Goal: Information Seeking & Learning: Learn about a topic

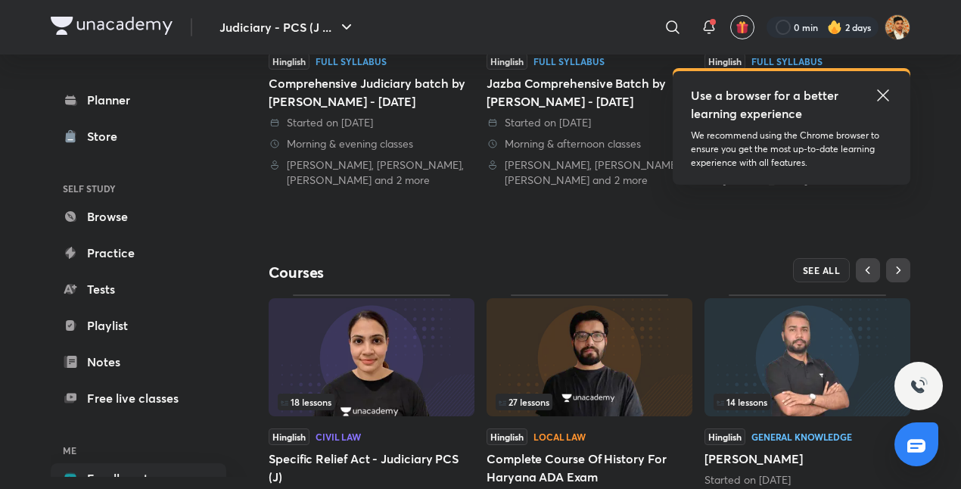
scroll to position [539, 0]
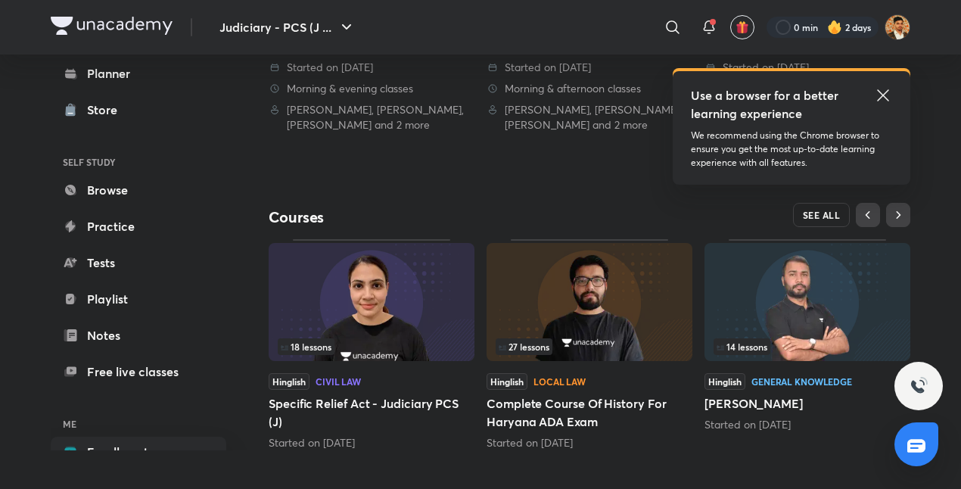
click at [821, 219] on span "SEE ALL" at bounding box center [822, 215] width 38 height 11
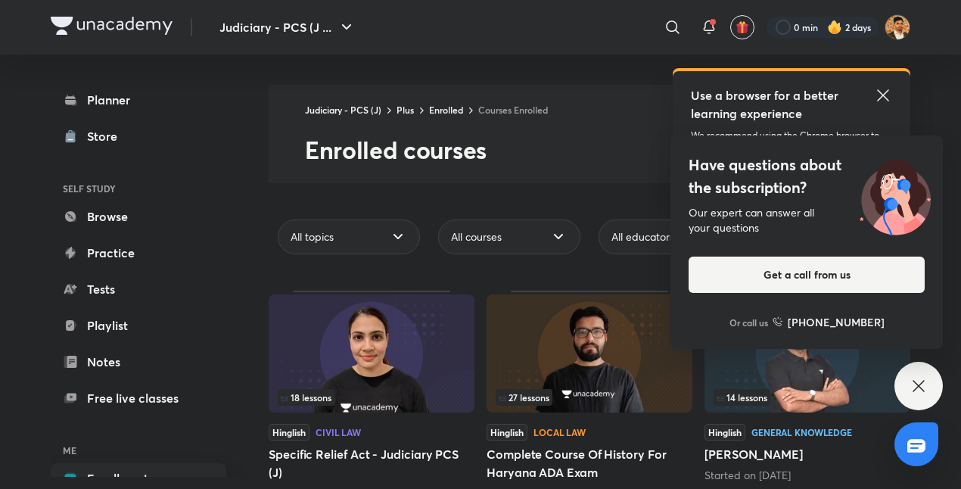
click at [595, 312] on img at bounding box center [589, 353] width 206 height 118
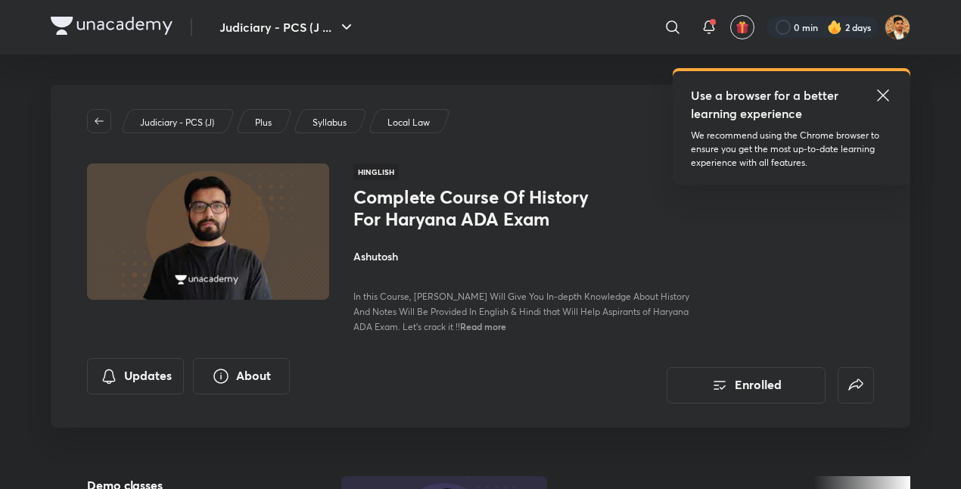
click at [879, 94] on icon at bounding box center [883, 95] width 18 height 18
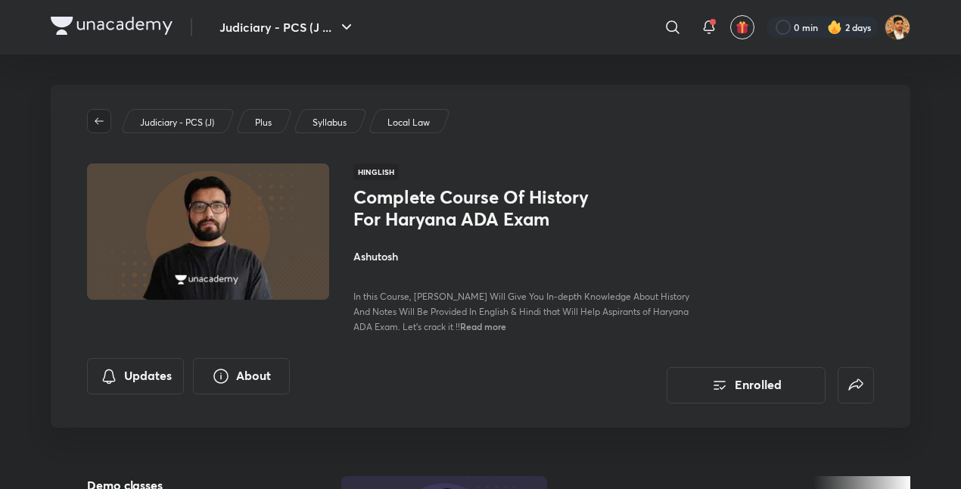
click at [101, 111] on button "button" at bounding box center [99, 121] width 24 height 24
click at [97, 120] on icon "button" at bounding box center [99, 121] width 12 height 12
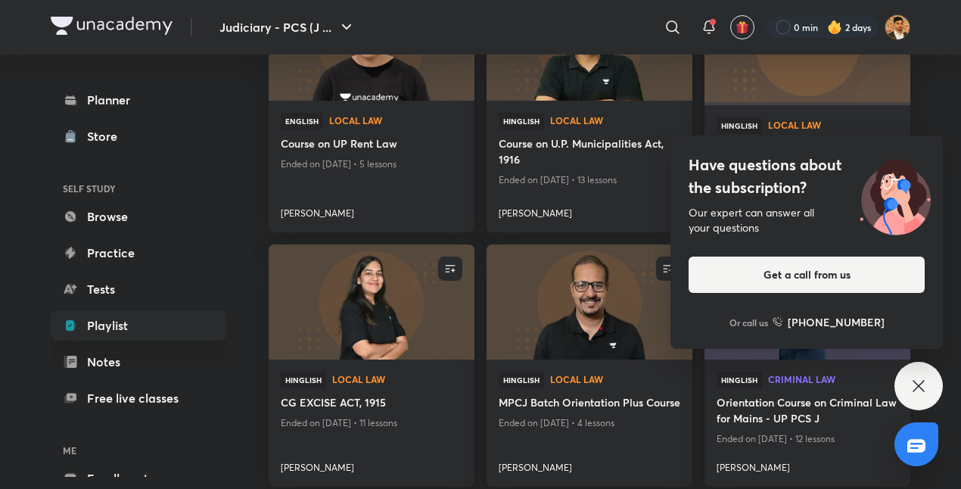
scroll to position [2408, 0]
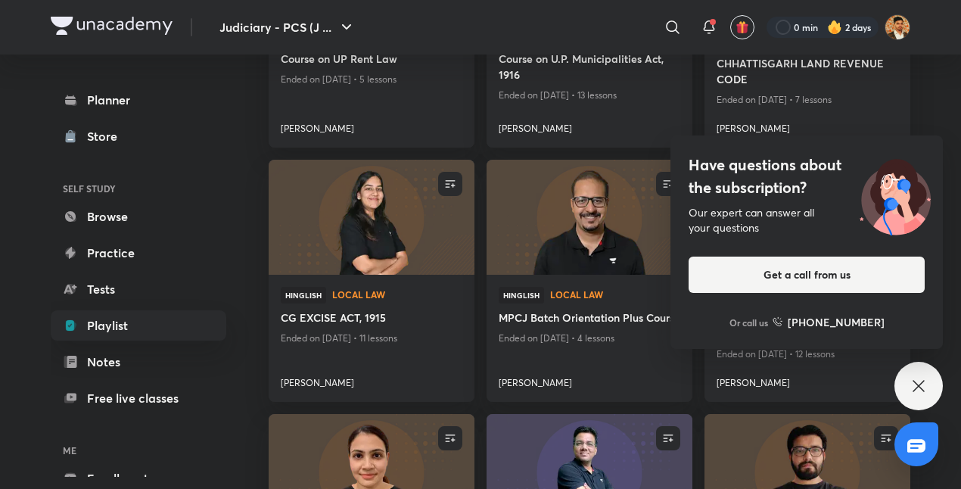
click at [936, 151] on div "Have questions about the subscription? Our expert can answer all your questions…" at bounding box center [806, 241] width 272 height 213
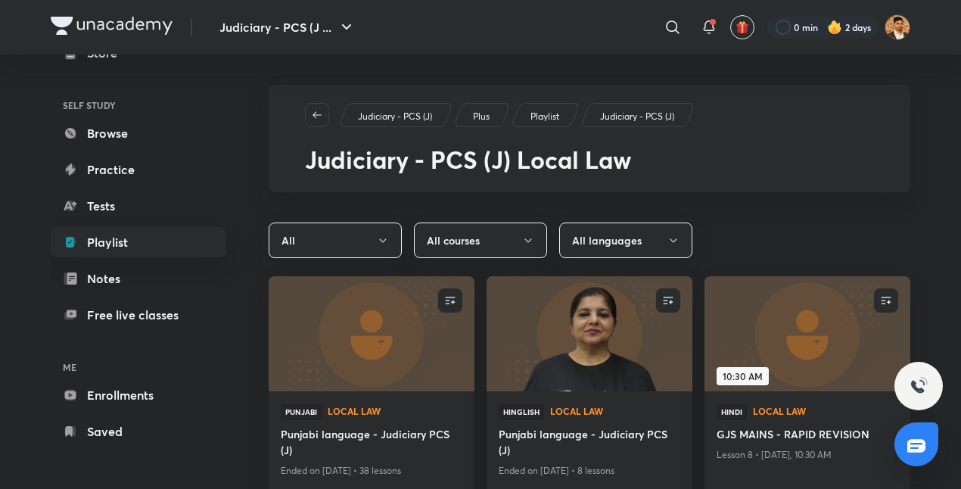
scroll to position [82, 0]
click at [145, 400] on link "Enrollments" at bounding box center [138, 395] width 175 height 30
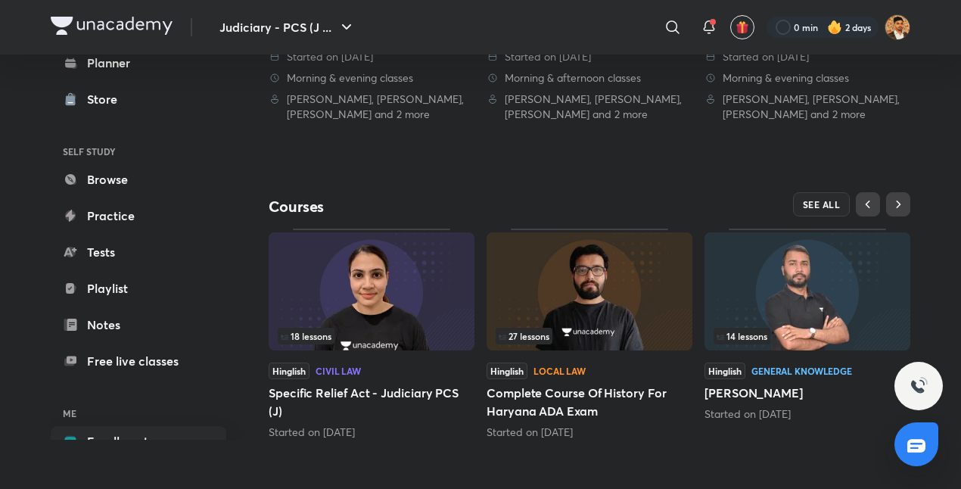
scroll to position [551, 0]
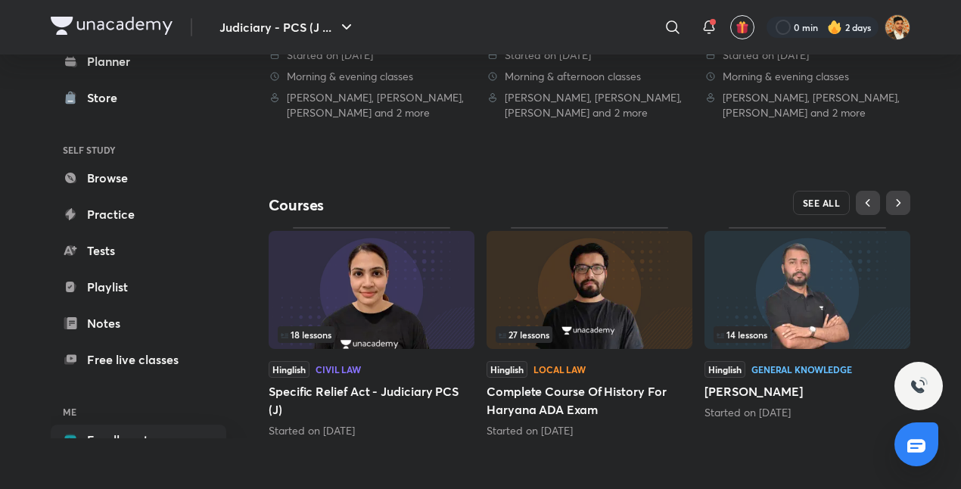
click at [821, 200] on span "SEE ALL" at bounding box center [822, 202] width 38 height 11
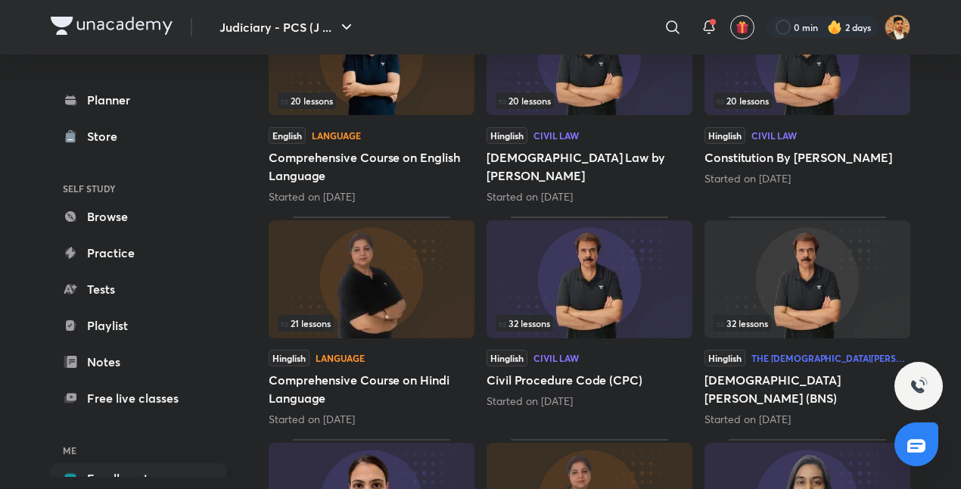
scroll to position [520, 0]
click at [579, 283] on img at bounding box center [589, 278] width 206 height 118
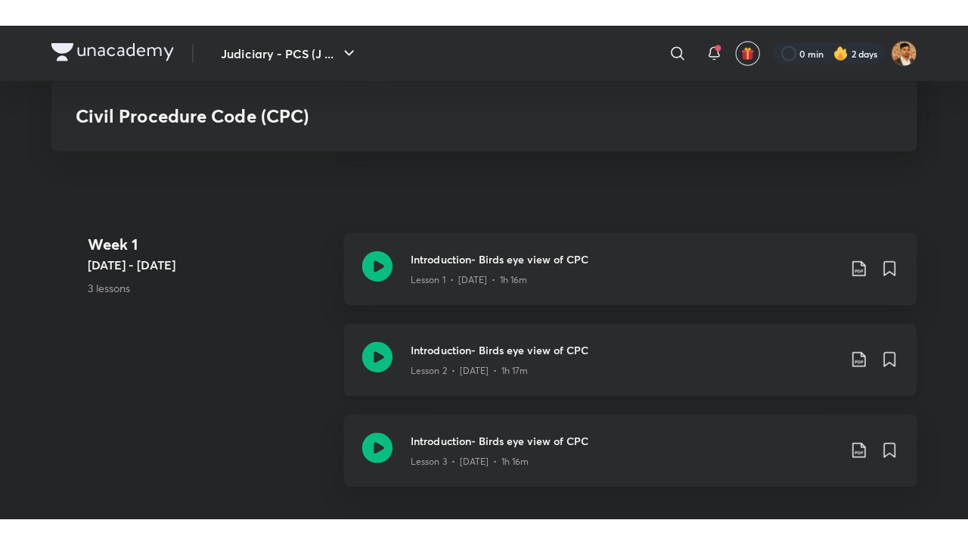
scroll to position [704, 0]
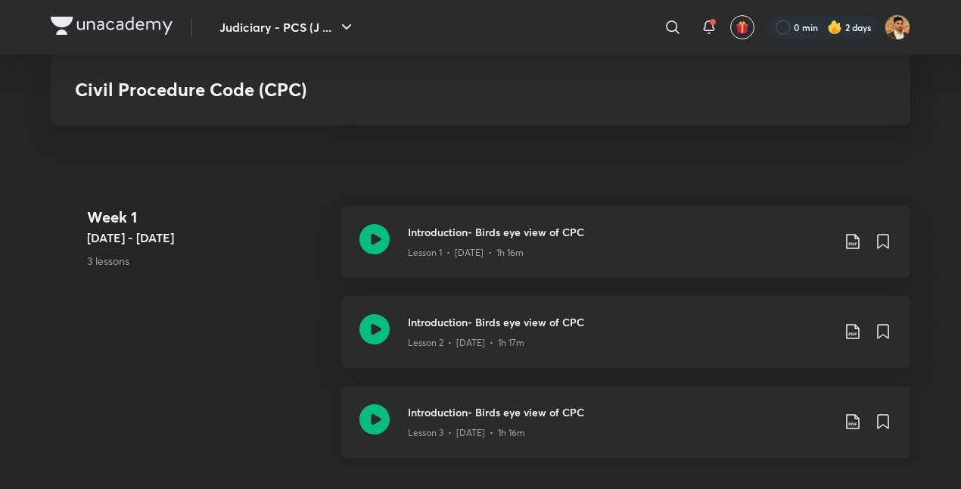
click at [497, 416] on h3 "Introduction- Birds eye view of CPC" at bounding box center [620, 412] width 424 height 16
